Goal: Task Accomplishment & Management: Use online tool/utility

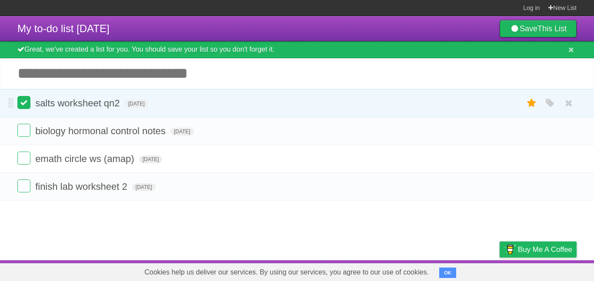
click at [22, 109] on label at bounding box center [23, 102] width 13 height 13
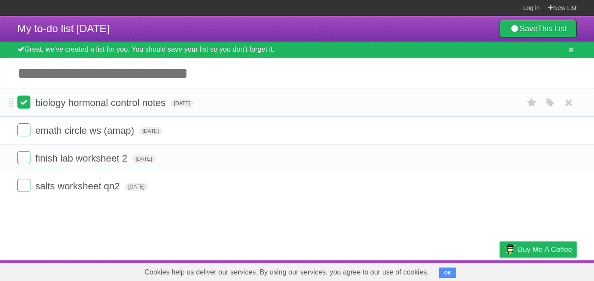
click at [18, 107] on label at bounding box center [23, 102] width 13 height 13
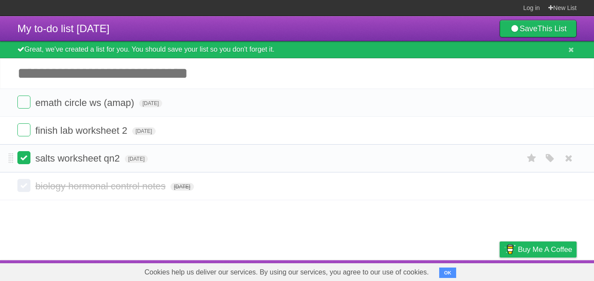
click at [24, 164] on label at bounding box center [23, 157] width 13 height 13
click at [50, 77] on input "Add another task" at bounding box center [297, 73] width 594 height 30
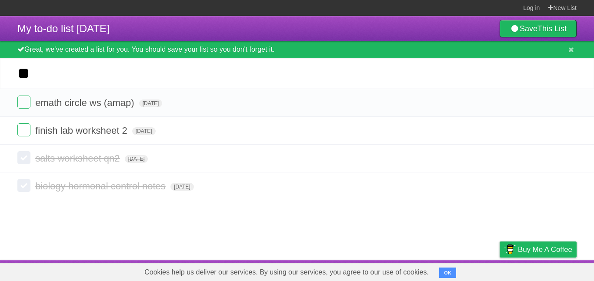
type input "*"
type input "**********"
click input "*********" at bounding box center [0, 0] width 0 height 0
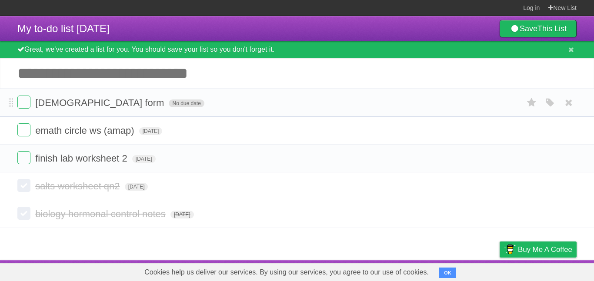
click at [169, 103] on span "No due date" at bounding box center [186, 104] width 35 height 8
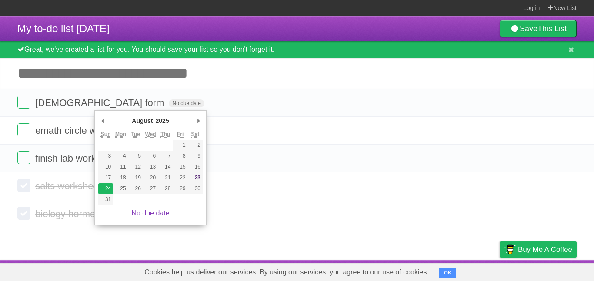
type span "[DATE]"
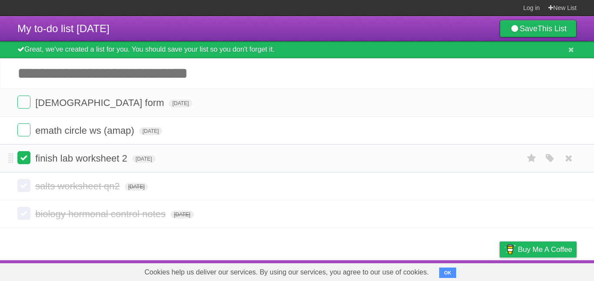
click at [20, 163] on label at bounding box center [23, 157] width 13 height 13
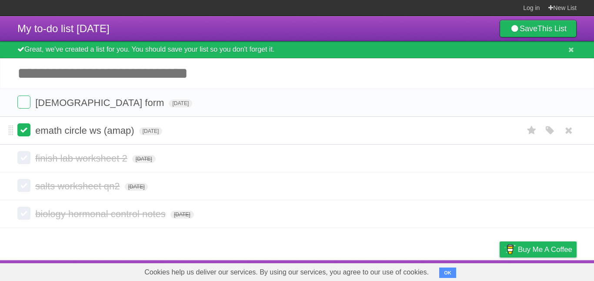
click at [19, 131] on label at bounding box center [23, 130] width 13 height 13
